Goal: Transaction & Acquisition: Subscribe to service/newsletter

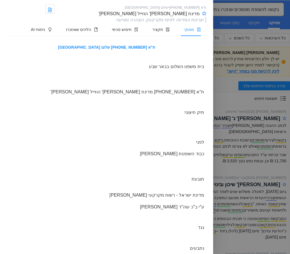
scroll to position [584, 0]
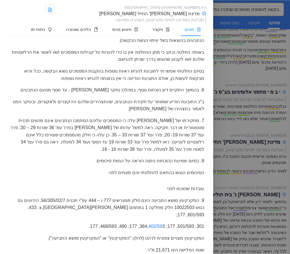
click at [230, 23] on div at bounding box center [145, 127] width 290 height 254
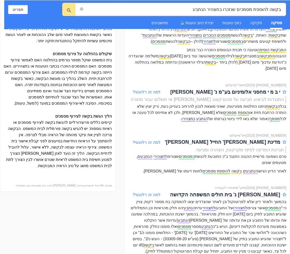
click at [278, 22] on div "פסיקה" at bounding box center [276, 23] width 11 height 6
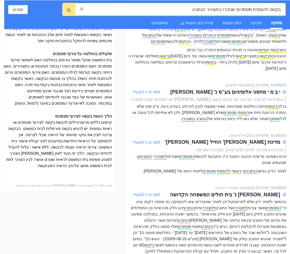
drag, startPoint x: 178, startPoint y: 8, endPoint x: 282, endPoint y: 10, distance: 104.2
click at [282, 10] on span "בקשה להוספת מסמכים שנזכרו בתצהיר הנתבע" at bounding box center [180, 9] width 211 height 13
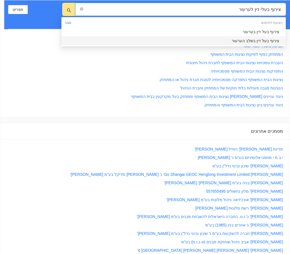
click at [265, 40] on div "צירוף בעל דין בשלב הערעור" at bounding box center [172, 41] width 215 height 6
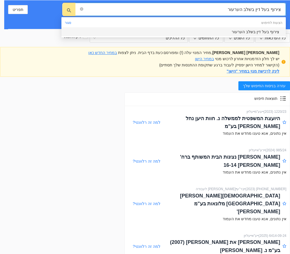
drag, startPoint x: 229, startPoint y: 10, endPoint x: 256, endPoint y: 10, distance: 27.2
click at [256, 10] on input "צירוף בעל דין בשלב הערעור" at bounding box center [183, 9] width 197 height 7
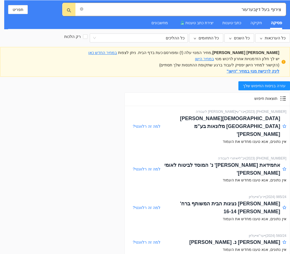
drag, startPoint x: 47, startPoint y: 8, endPoint x: 51, endPoint y: -1, distance: 9.2
click at [51, 0] on html "צירוף בעל דיןבערעור תפריט פסיקה חקיקה כתבי טענות יצירת כתב טענות מחשבונים כל הע…" at bounding box center [145, 127] width 290 height 254
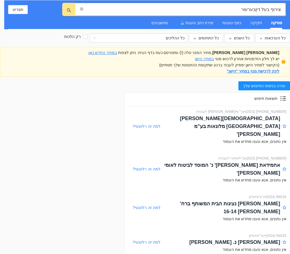
click at [255, 10] on input "צירוף בעל דיןבערעור" at bounding box center [183, 9] width 197 height 7
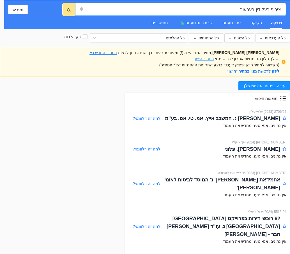
type input "צירוף בעל דין בערעור"
click at [206, 58] on link "במחיר הישן" at bounding box center [204, 58] width 19 height 4
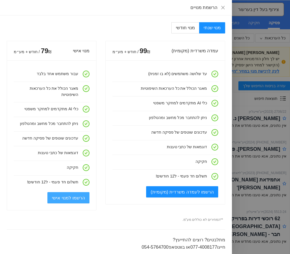
click at [69, 196] on span "הרשמו למנוי אישי" at bounding box center [68, 197] width 33 height 7
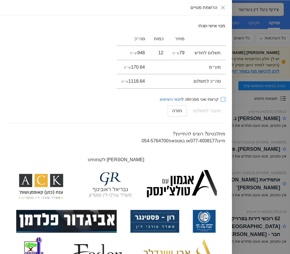
click at [222, 99] on input "קראתי ואני מסכימ/ה ל תנאי השימוש" at bounding box center [223, 99] width 4 height 4
checkbox input "true"
click at [207, 111] on span "מעבר לתשלום" at bounding box center [207, 110] width 28 height 11
click at [179, 111] on span "חזרה" at bounding box center [177, 110] width 10 height 7
